Goal: Task Accomplishment & Management: Manage account settings

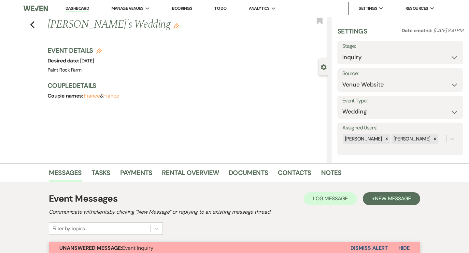
select select "5"
select select "2911"
click at [174, 28] on icon "Edit" at bounding box center [176, 25] width 5 height 5
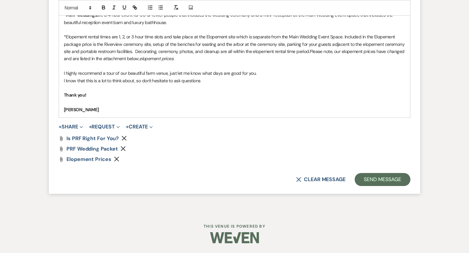
scroll to position [627, 0]
click at [372, 182] on button "Send Message" at bounding box center [383, 179] width 56 height 13
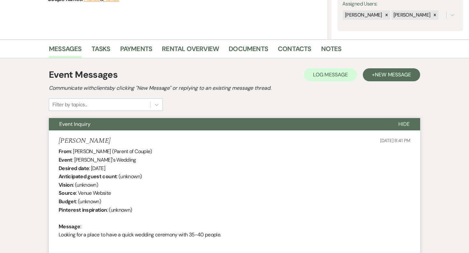
scroll to position [0, 0]
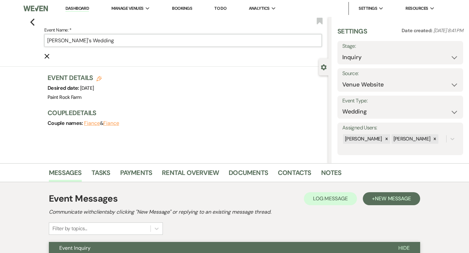
click at [95, 40] on input "[PERSON_NAME]'s Wedding" at bounding box center [182, 40] width 277 height 13
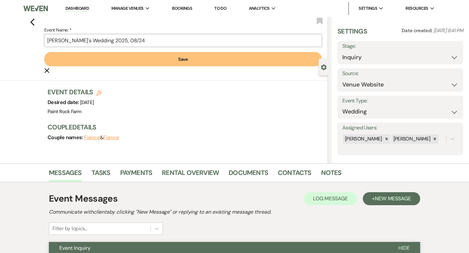
type input "[PERSON_NAME]'s Wedding 2025, 08/24"
click at [178, 60] on button "Save" at bounding box center [182, 59] width 277 height 14
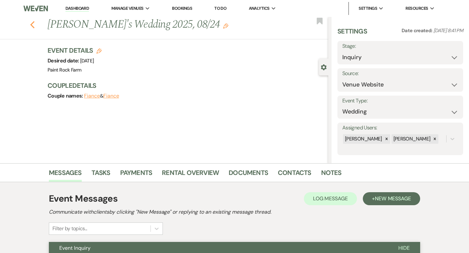
click at [33, 25] on icon "Previous" at bounding box center [32, 25] width 5 height 8
